Goal: Use online tool/utility: Utilize a website feature to perform a specific function

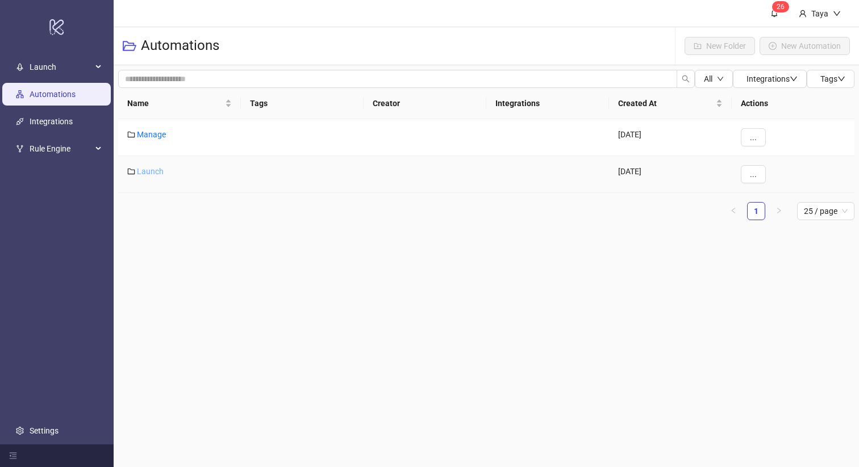
click at [160, 172] on link "Launch" at bounding box center [150, 171] width 27 height 9
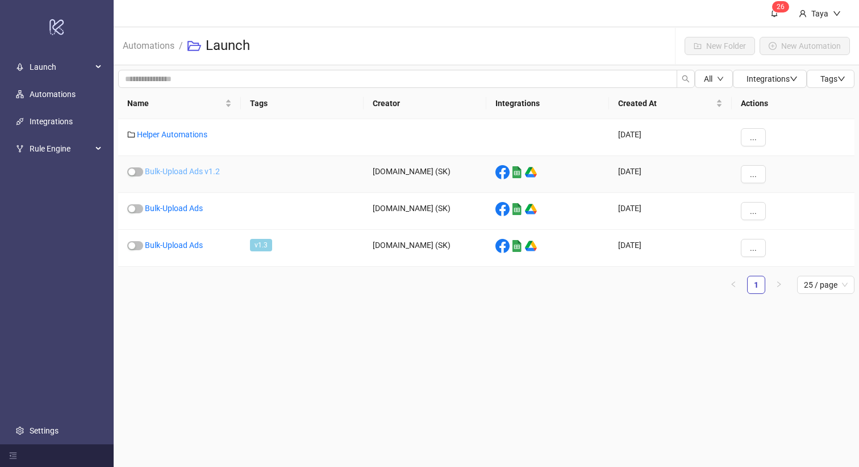
click at [200, 171] on link "Bulk-Upload Ads v1.2" at bounding box center [182, 171] width 75 height 9
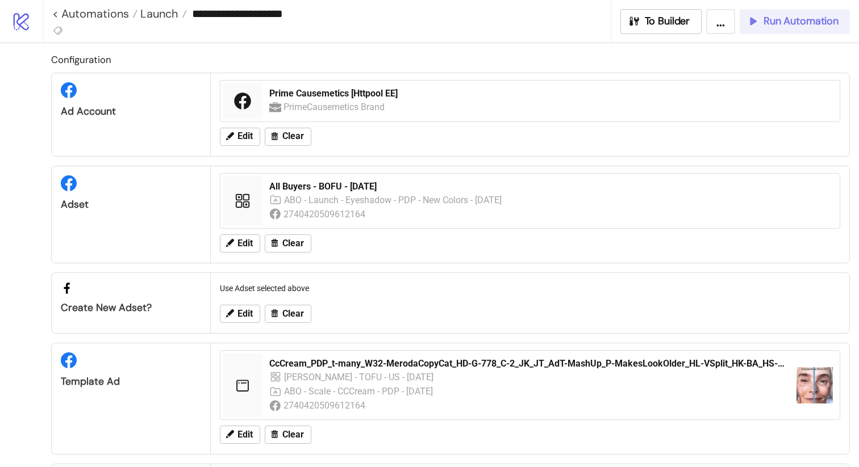
click at [789, 23] on span "Run Automation" at bounding box center [800, 21] width 75 height 13
